Goal: Transaction & Acquisition: Book appointment/travel/reservation

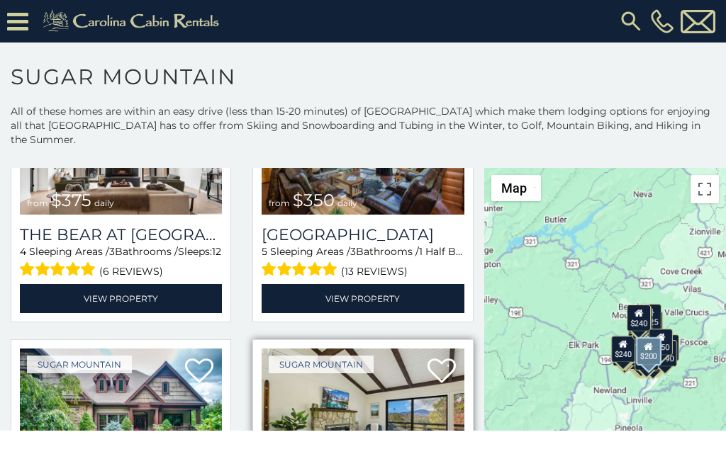
scroll to position [266, 0]
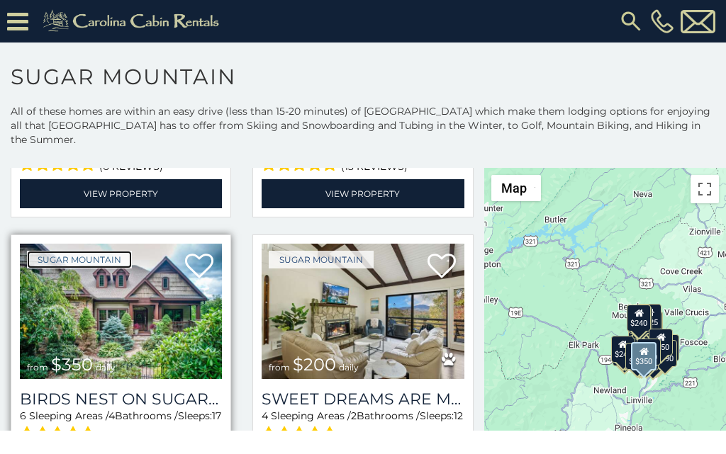
click at [37, 251] on link "Sugar Mountain" at bounding box center [79, 260] width 105 height 18
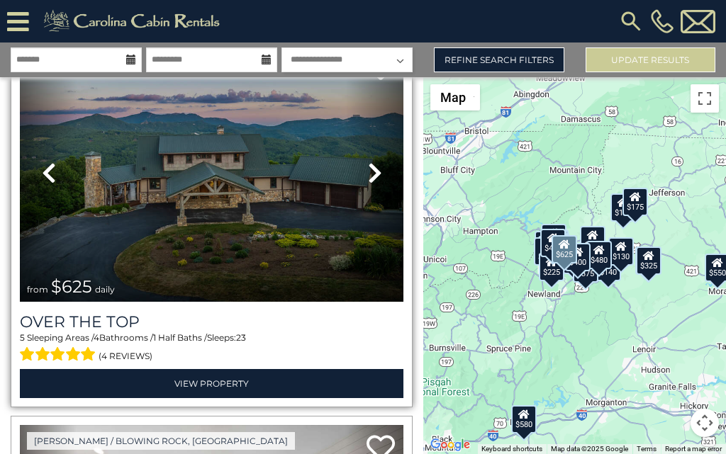
scroll to position [89, 0]
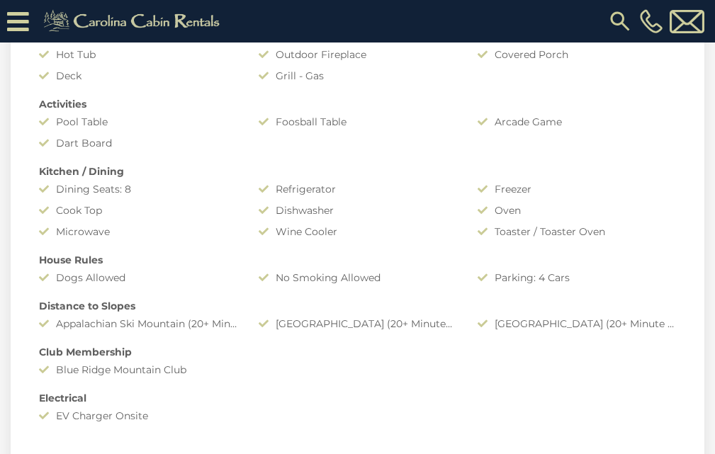
scroll to position [1270, 0]
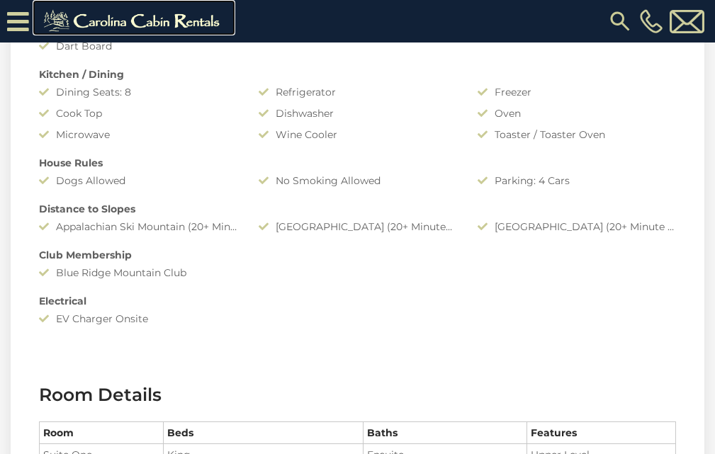
click at [49, 29] on img at bounding box center [134, 21] width 196 height 28
